Goal: Transaction & Acquisition: Purchase product/service

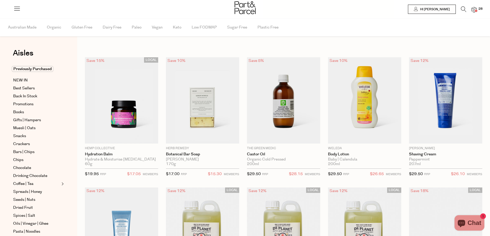
scroll to position [307, 0]
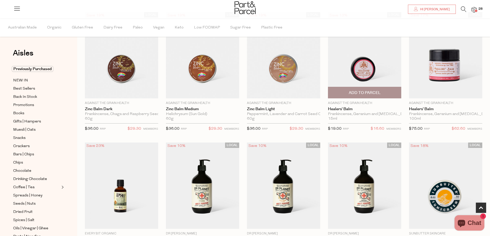
click at [360, 113] on div "Frankincense, Geranium and Tea Tree" at bounding box center [364, 114] width 73 height 5
click at [346, 109] on link "Healers' Balm" at bounding box center [364, 109] width 73 height 5
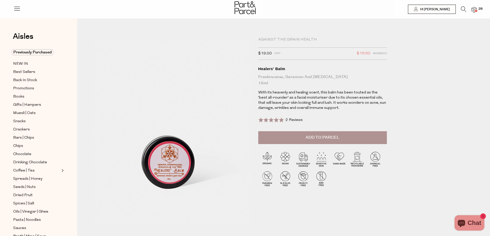
click at [324, 137] on span "Add to Parcel" at bounding box center [323, 138] width 34 height 6
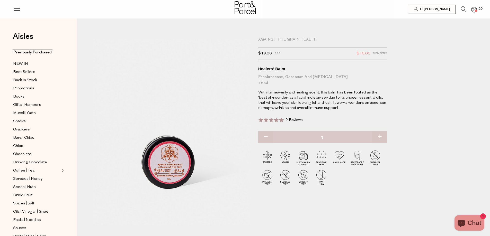
click at [473, 8] on img at bounding box center [473, 10] width 5 height 6
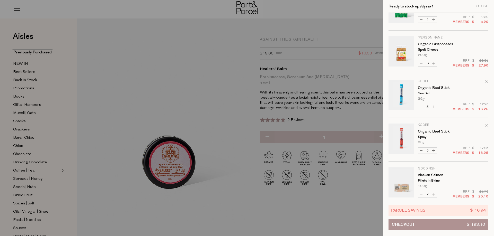
scroll to position [470, 0]
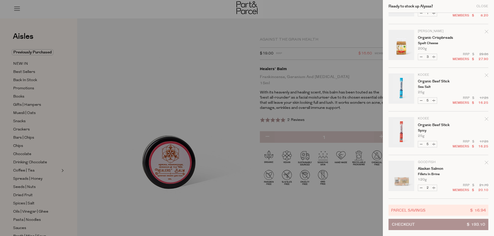
click at [437, 226] on button "Checkout $ 193.10" at bounding box center [438, 224] width 100 height 11
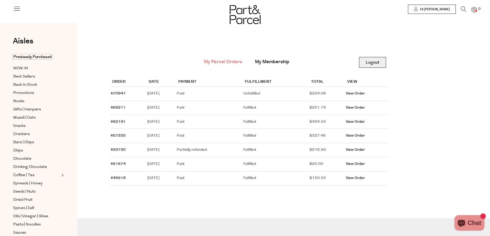
click at [378, 62] on link "Logout" at bounding box center [372, 62] width 27 height 11
